Goal: Information Seeking & Learning: Learn about a topic

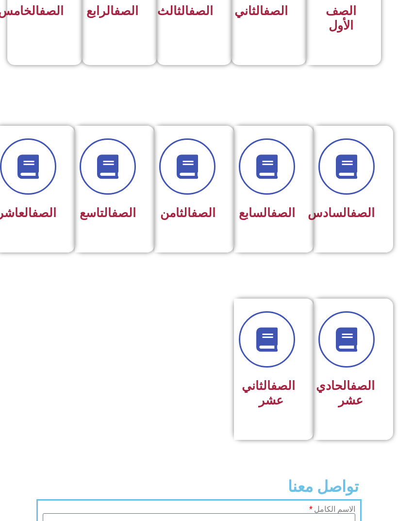
scroll to position [339, 0]
click at [356, 393] on link "الصف" at bounding box center [362, 385] width 24 height 14
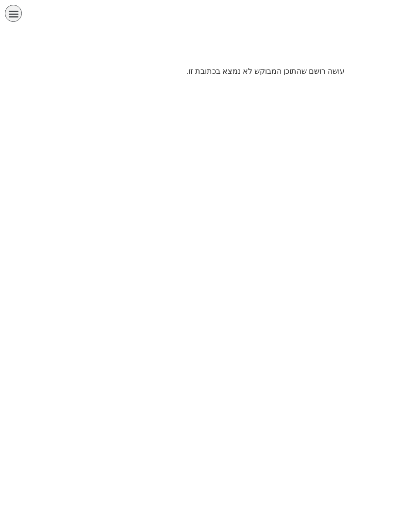
click at [12, 6] on div "תפריט" at bounding box center [13, 13] width 17 height 17
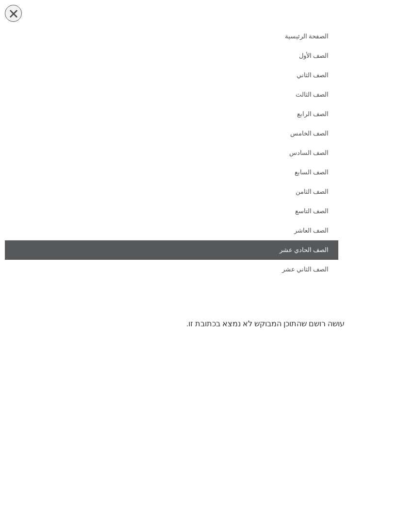
click at [293, 252] on link "الصف الحادي عشر" at bounding box center [171, 249] width 333 height 19
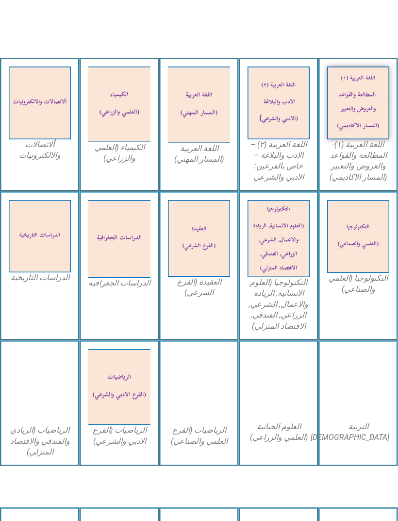
scroll to position [382, 0]
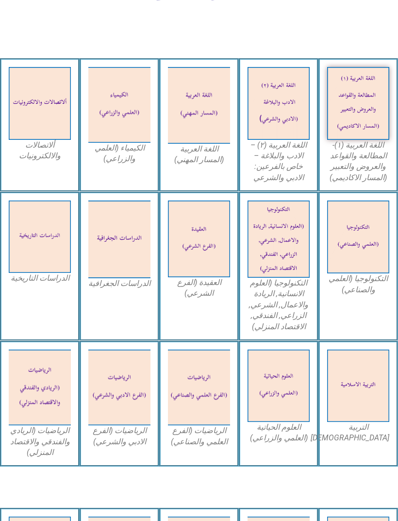
click at [346, 293] on figcaption "التكنولوجيا (العلمي والصناعي)" at bounding box center [358, 285] width 62 height 22
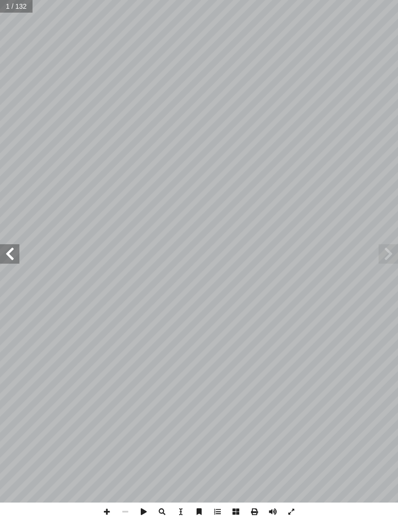
click at [7, 252] on span at bounding box center [9, 253] width 19 height 19
click at [16, 253] on span at bounding box center [9, 253] width 19 height 19
click at [14, 251] on span at bounding box center [9, 253] width 19 height 19
click at [13, 250] on span at bounding box center [9, 253] width 19 height 19
click at [14, 247] on span at bounding box center [9, 253] width 19 height 19
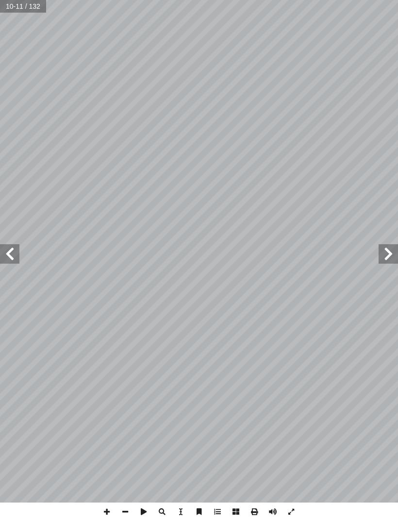
click at [12, 255] on span at bounding box center [9, 253] width 19 height 19
